Goal: Information Seeking & Learning: Understand process/instructions

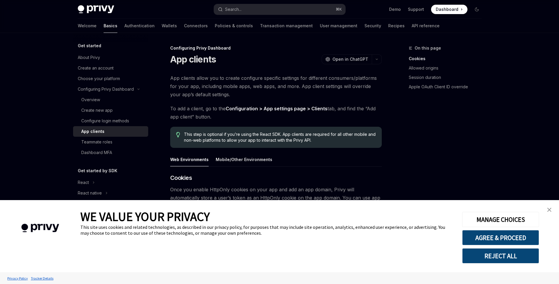
click at [554, 209] on link "close banner" at bounding box center [550, 210] width 12 height 12
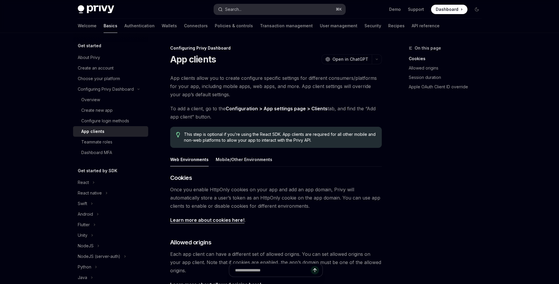
click at [228, 8] on div "Search..." at bounding box center [233, 9] width 16 height 7
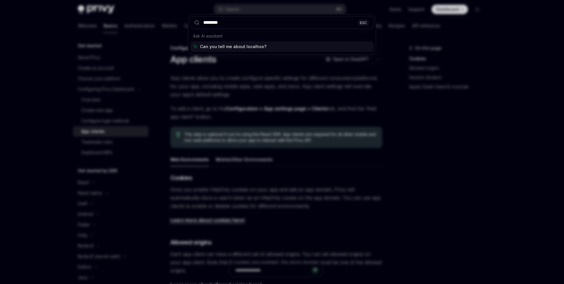
type input "*********"
type textarea "*"
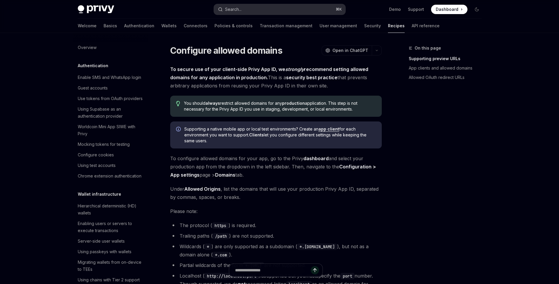
type textarea "*"
click at [254, 9] on button "Search... ⌘ K" at bounding box center [279, 9] width 131 height 11
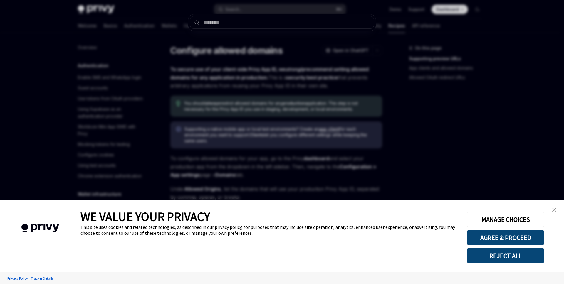
click at [556, 208] on link "close banner" at bounding box center [554, 210] width 12 height 12
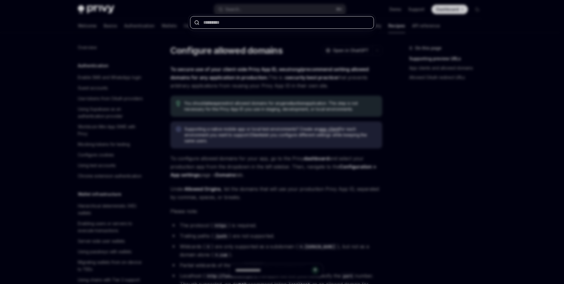
click at [231, 24] on input "text" at bounding box center [282, 22] width 184 height 13
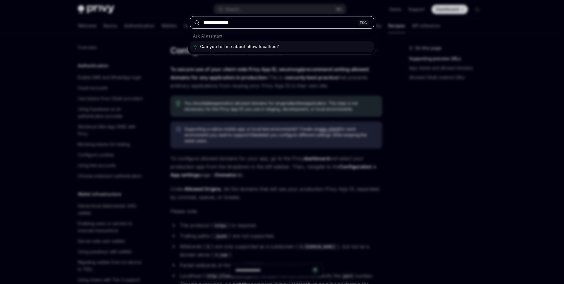
type input "**********"
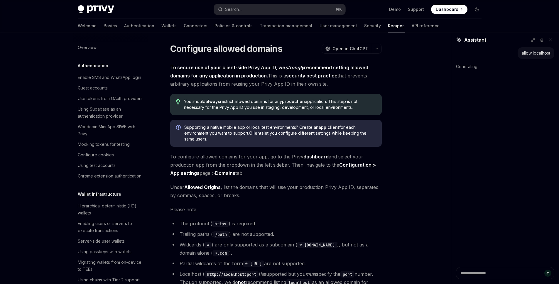
scroll to position [2, 0]
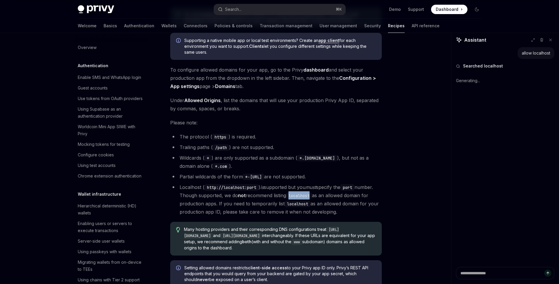
scroll to position [109, 0]
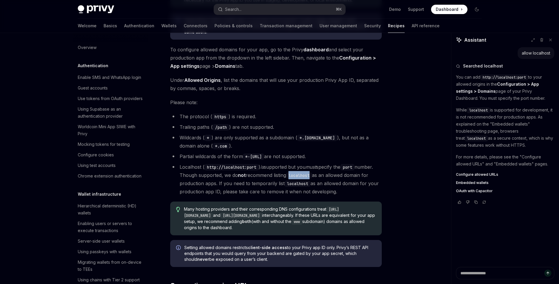
type textarea "*"
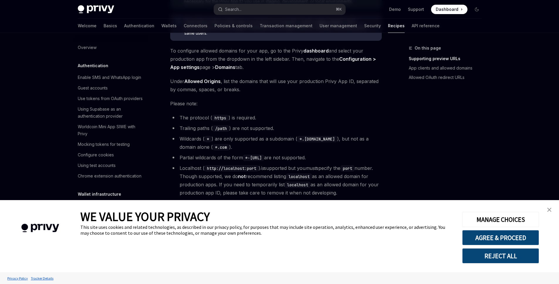
scroll to position [109, 0]
type textarea "*"
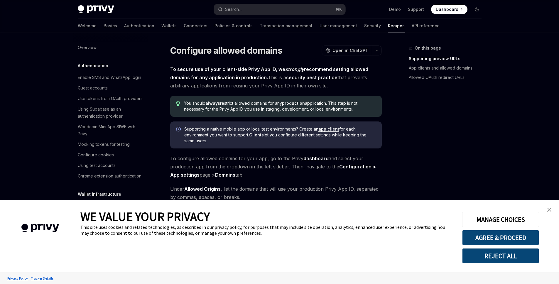
click at [522, 255] on button "REJECT ALL" at bounding box center [500, 255] width 77 height 15
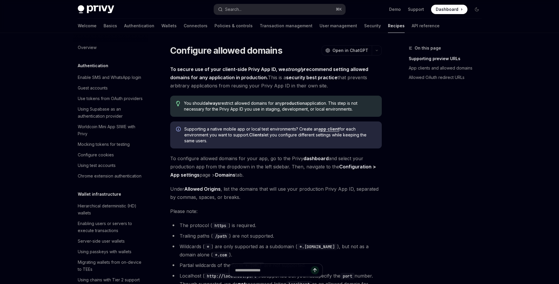
click at [449, 145] on div "On this page Supporting preview URLs App clients and allowed domains Allowed OA…" at bounding box center [441, 165] width 89 height 240
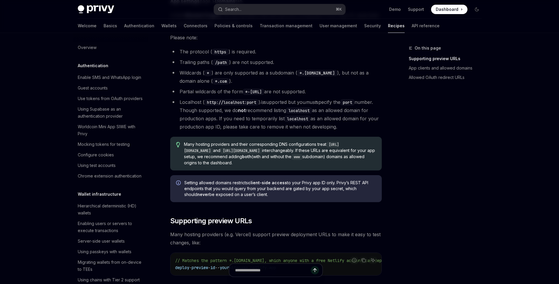
scroll to position [171, 0]
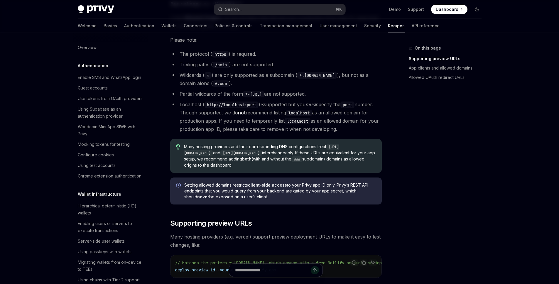
type textarea "*"
